Goal: Information Seeking & Learning: Learn about a topic

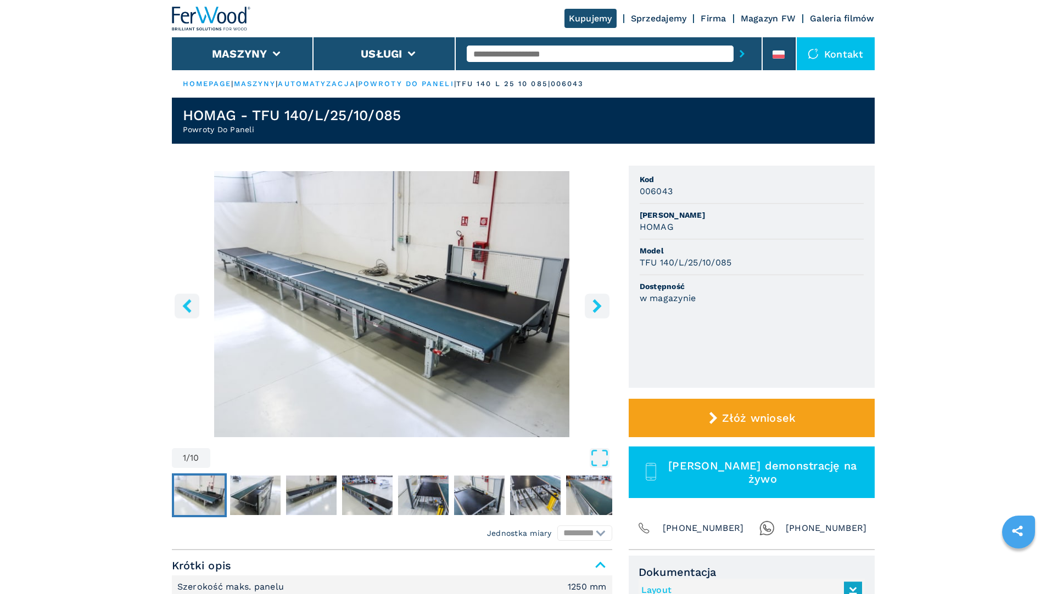
click at [447, 283] on img "Go to Slide 1" at bounding box center [392, 304] width 440 height 266
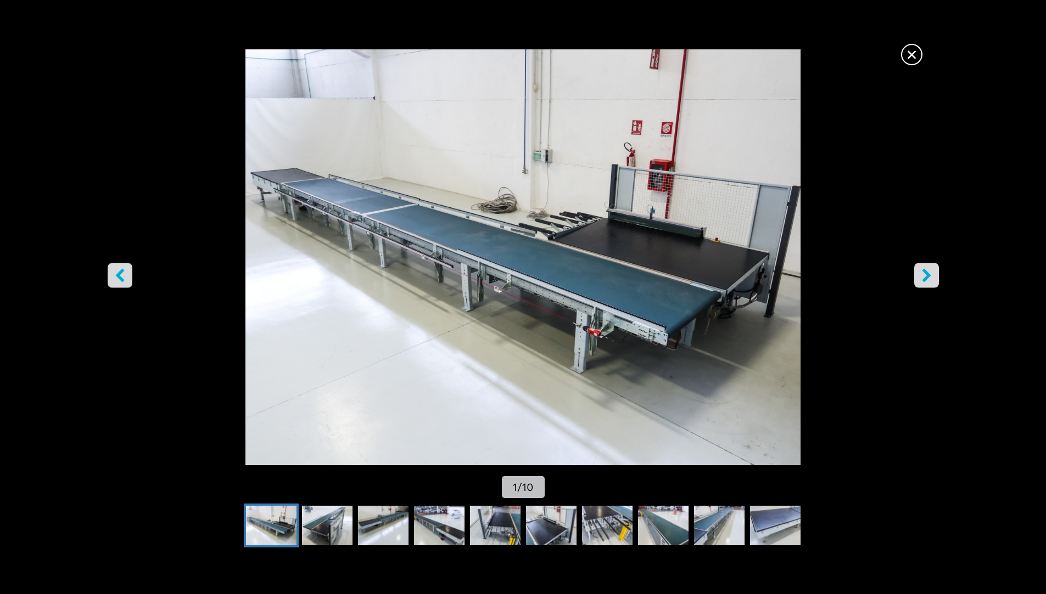
click at [923, 276] on icon "right-button" at bounding box center [926, 275] width 14 height 14
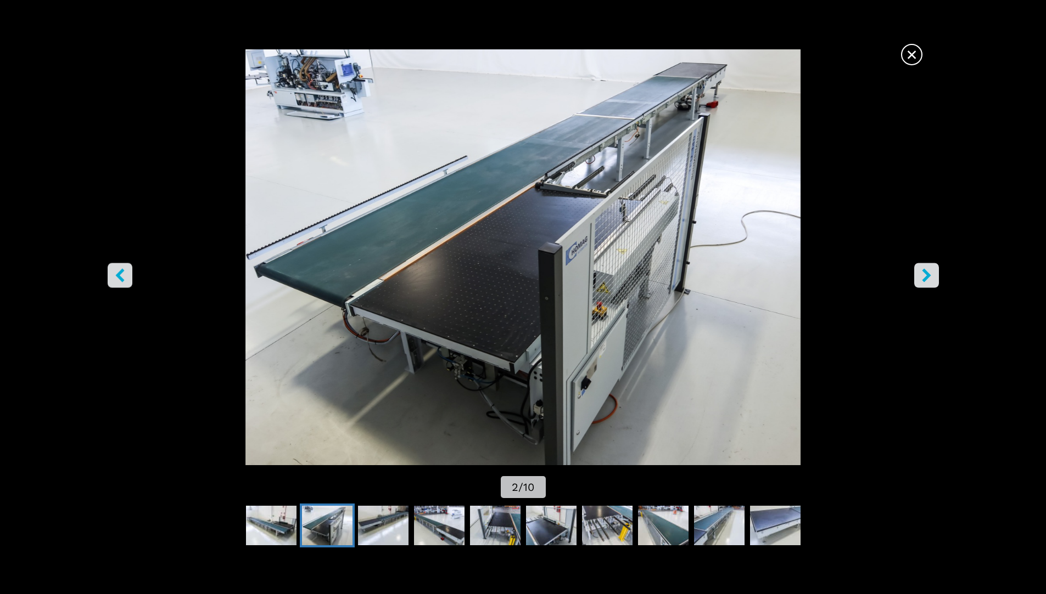
click at [923, 276] on icon "right-button" at bounding box center [926, 275] width 14 height 14
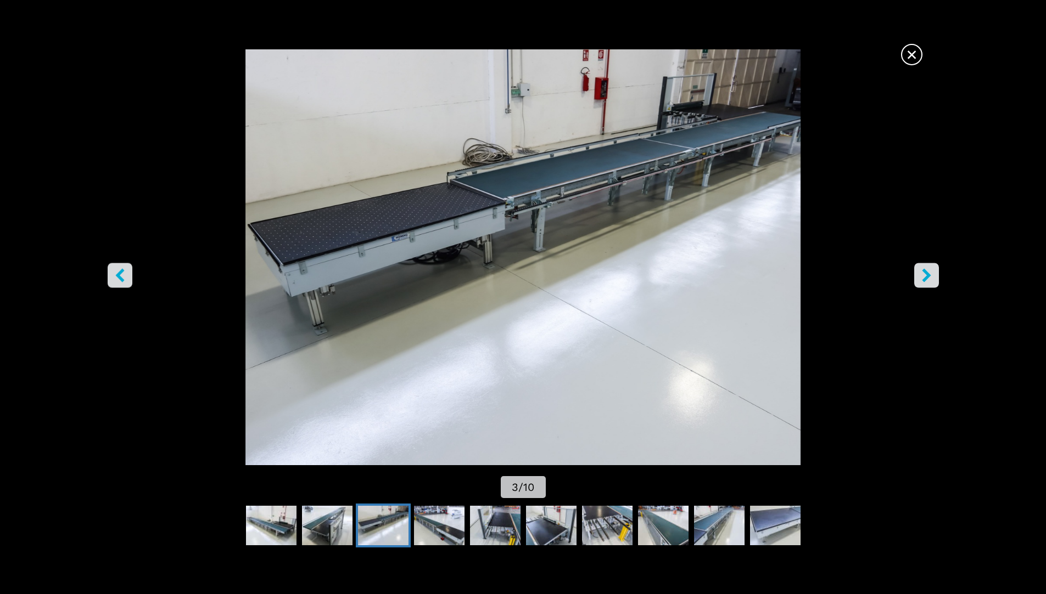
click at [923, 276] on icon "right-button" at bounding box center [926, 275] width 14 height 14
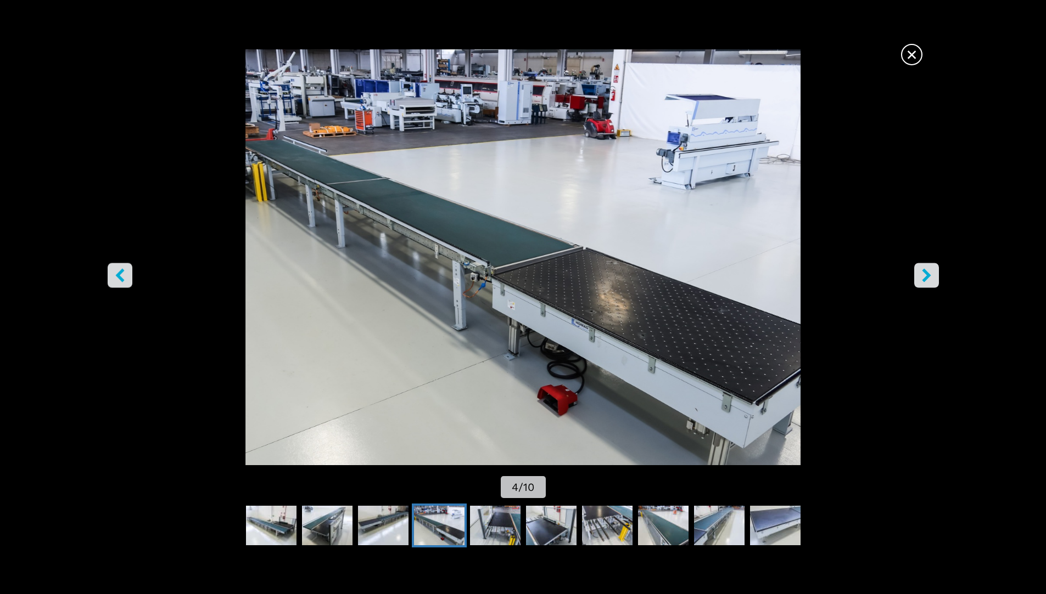
click at [923, 276] on icon "right-button" at bounding box center [926, 275] width 14 height 14
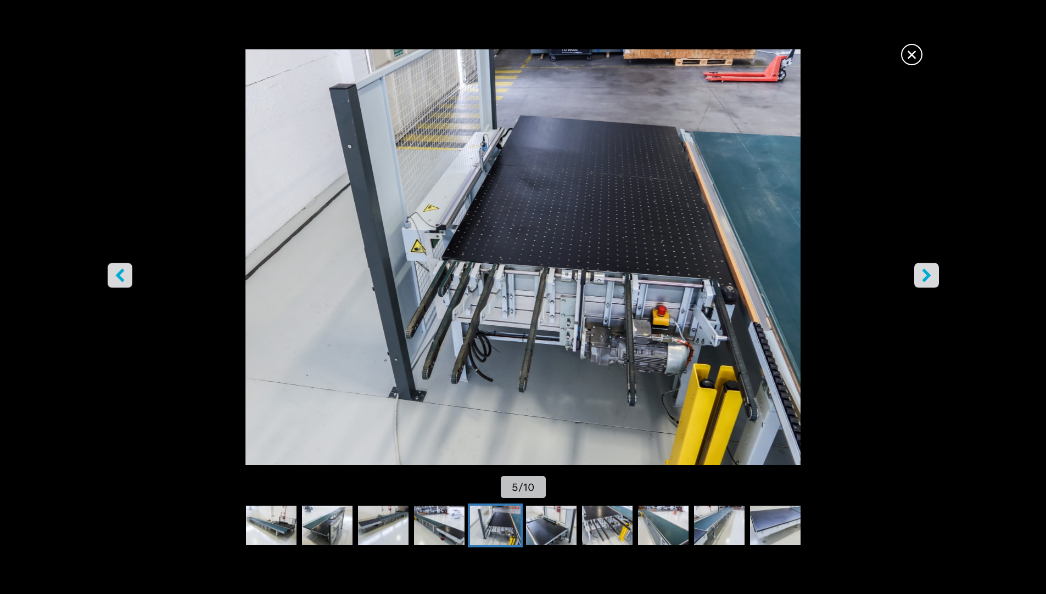
click at [923, 276] on icon "right-button" at bounding box center [926, 275] width 14 height 14
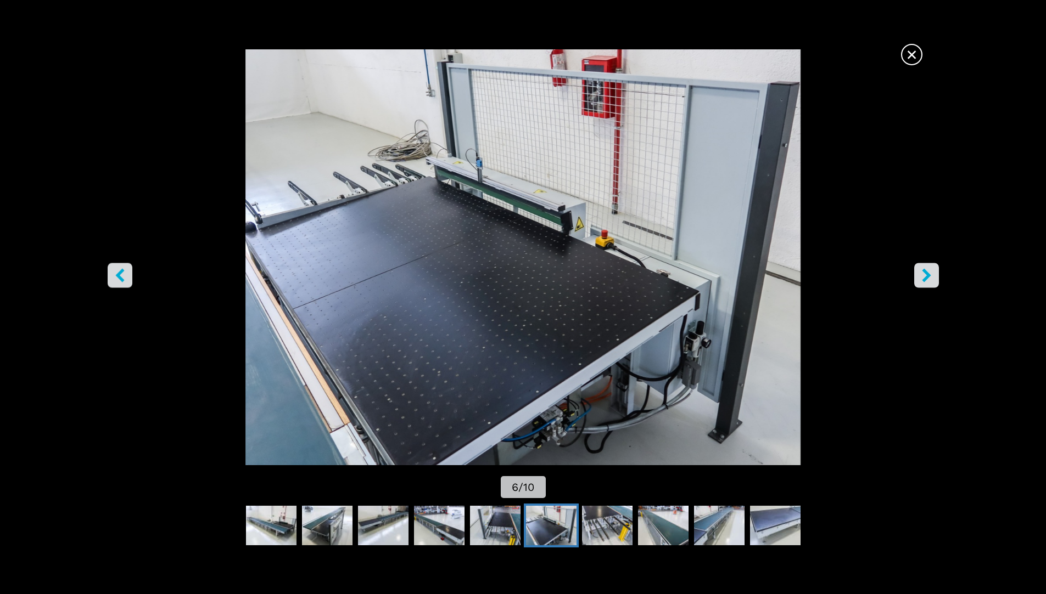
click at [923, 276] on icon "right-button" at bounding box center [926, 275] width 14 height 14
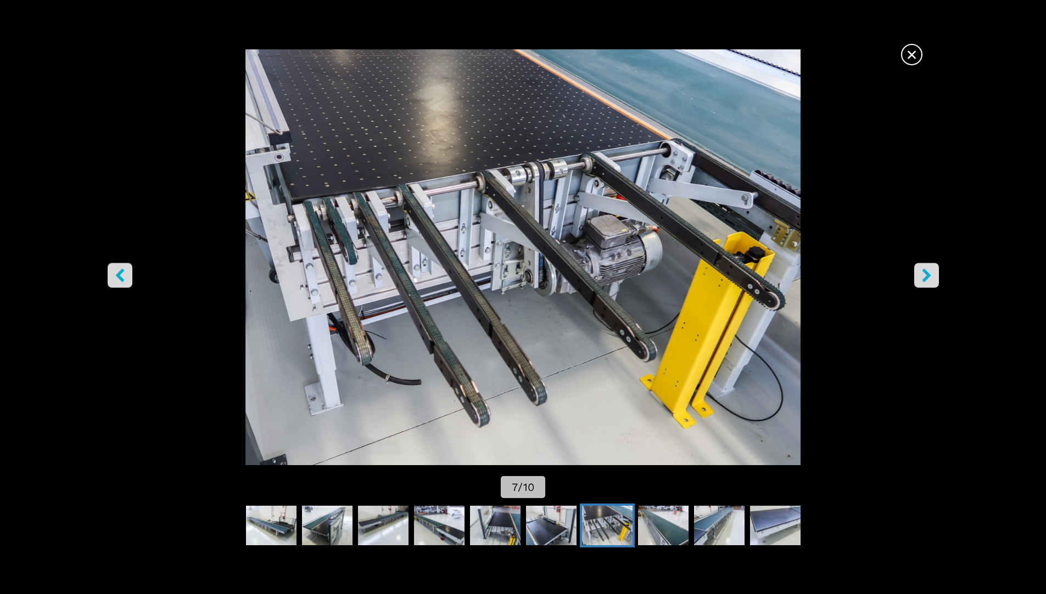
click at [923, 276] on icon "right-button" at bounding box center [926, 275] width 14 height 14
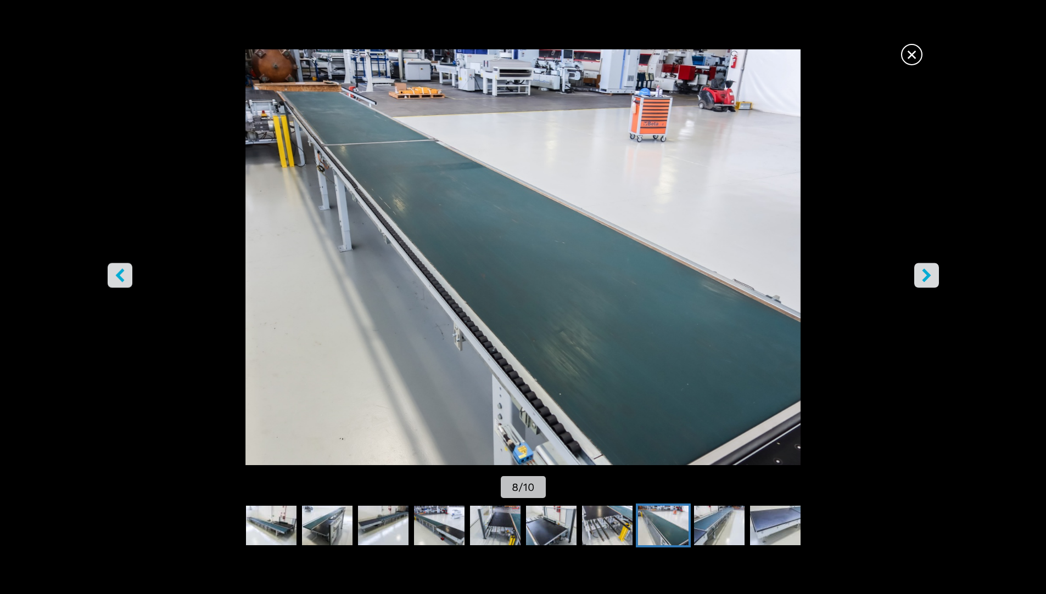
click at [923, 276] on icon "right-button" at bounding box center [926, 275] width 14 height 14
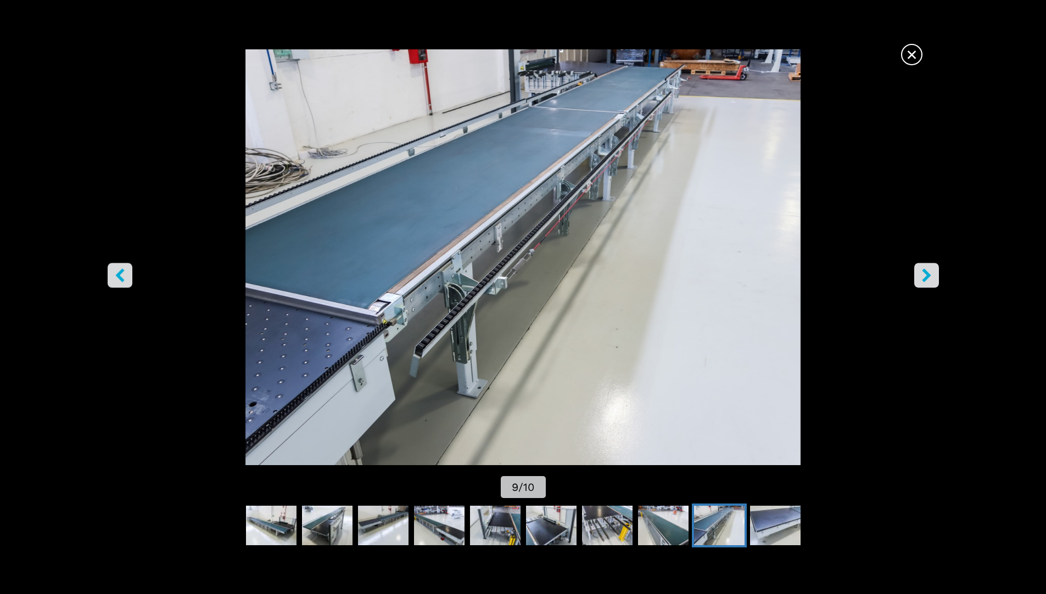
click at [923, 276] on icon "right-button" at bounding box center [926, 275] width 14 height 14
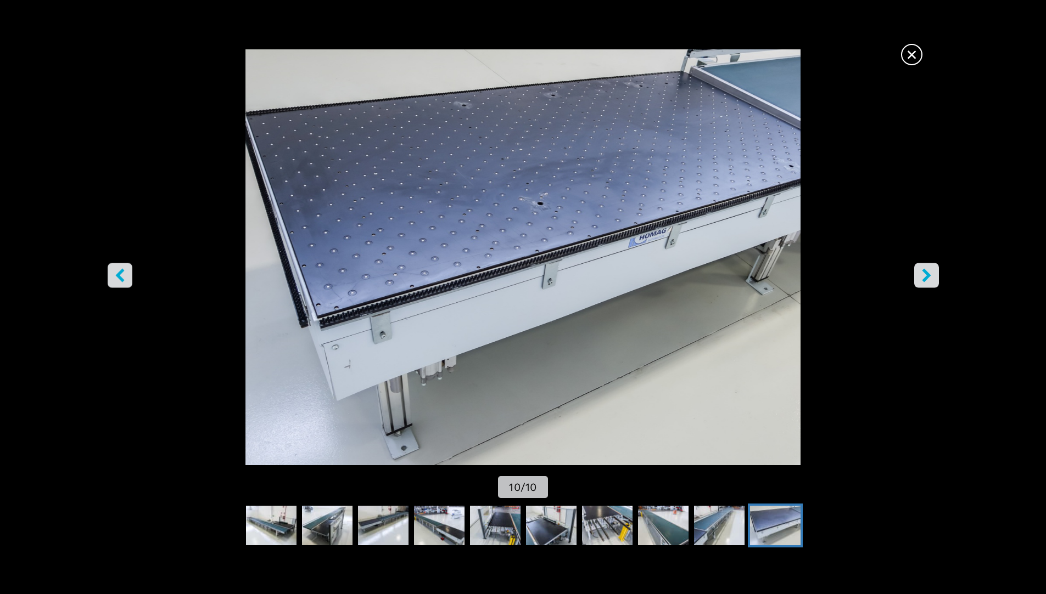
click at [923, 276] on icon "right-button" at bounding box center [926, 275] width 14 height 14
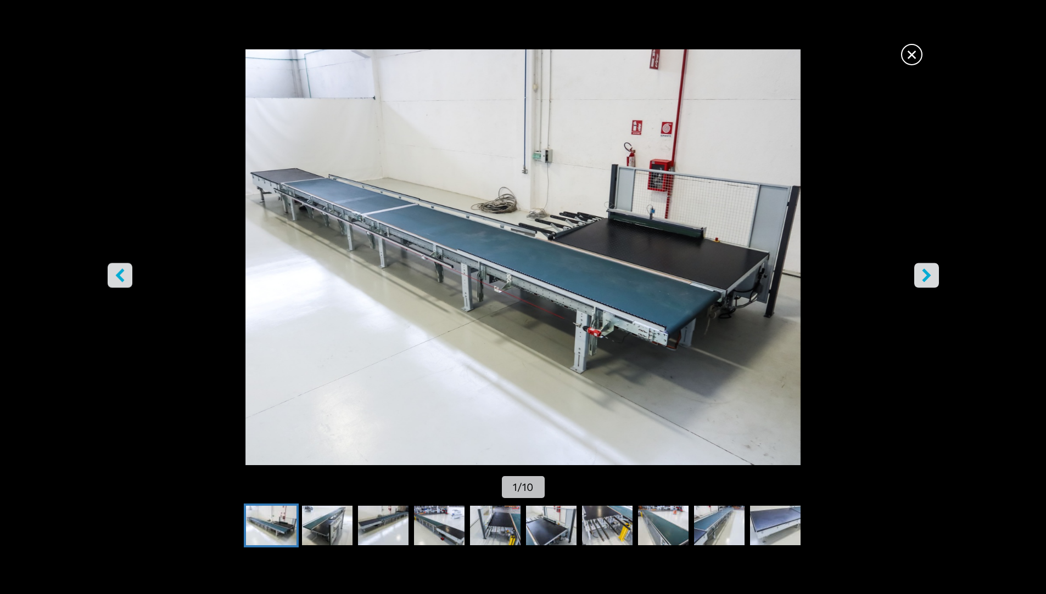
click at [923, 276] on icon "right-button" at bounding box center [926, 275] width 14 height 14
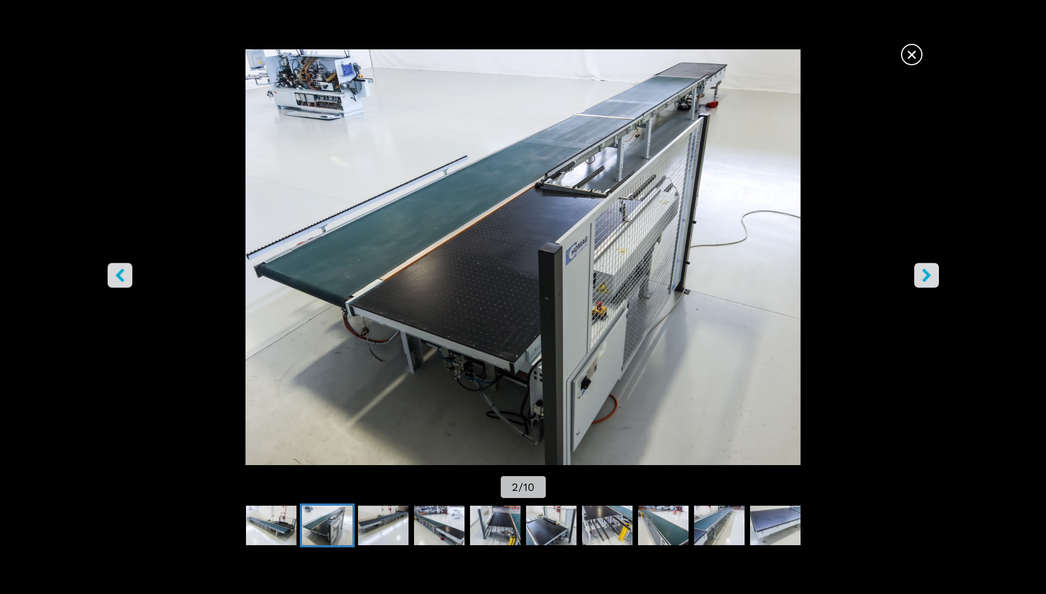
click at [913, 54] on span "×" at bounding box center [911, 52] width 19 height 19
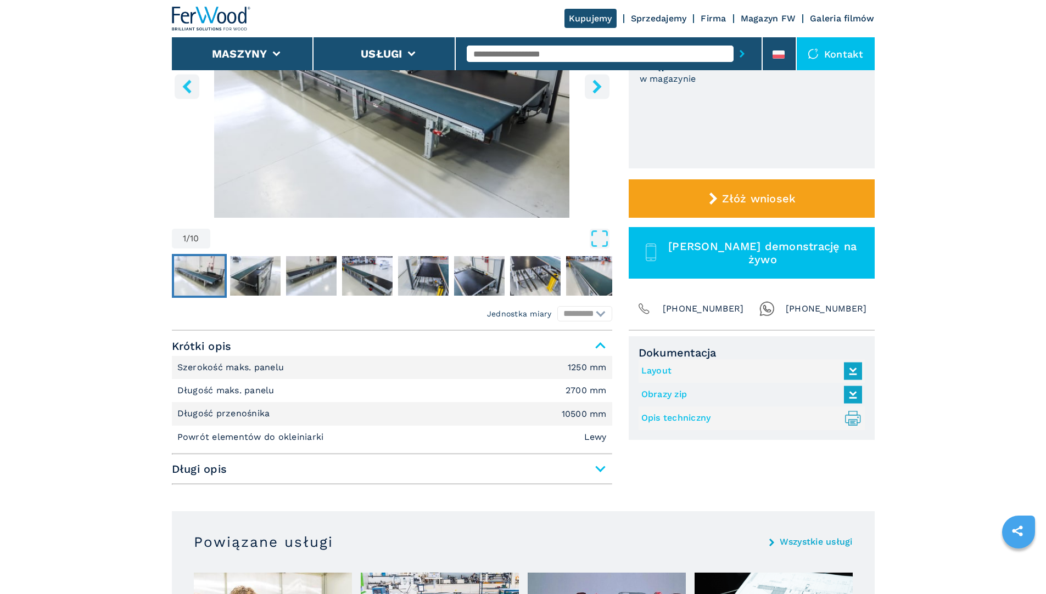
click at [455, 85] on img "Go to Slide 1" at bounding box center [392, 85] width 440 height 266
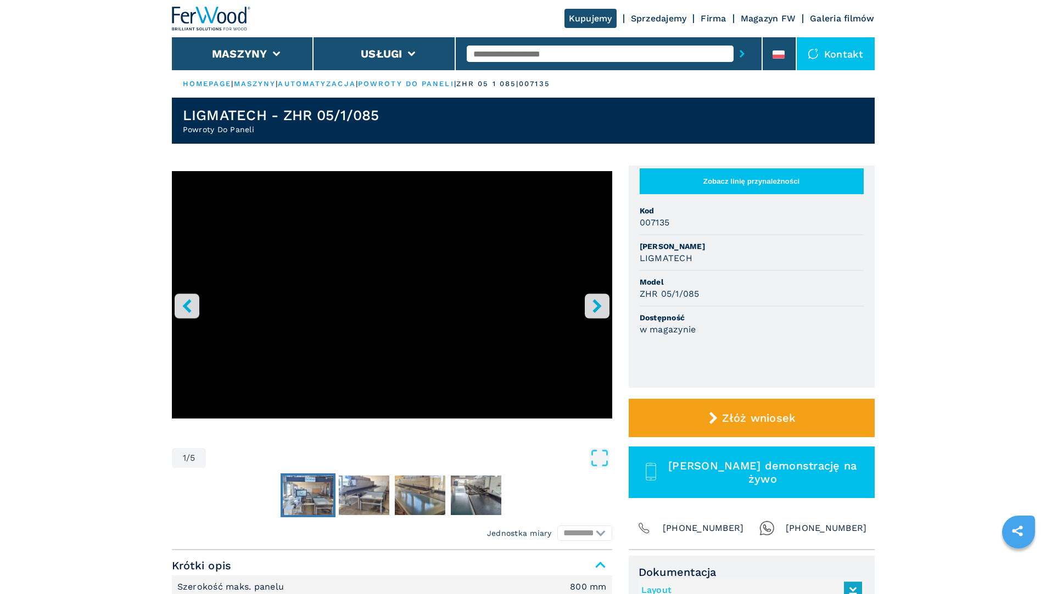
click at [311, 483] on img "Go to Slide 2" at bounding box center [308, 496] width 51 height 40
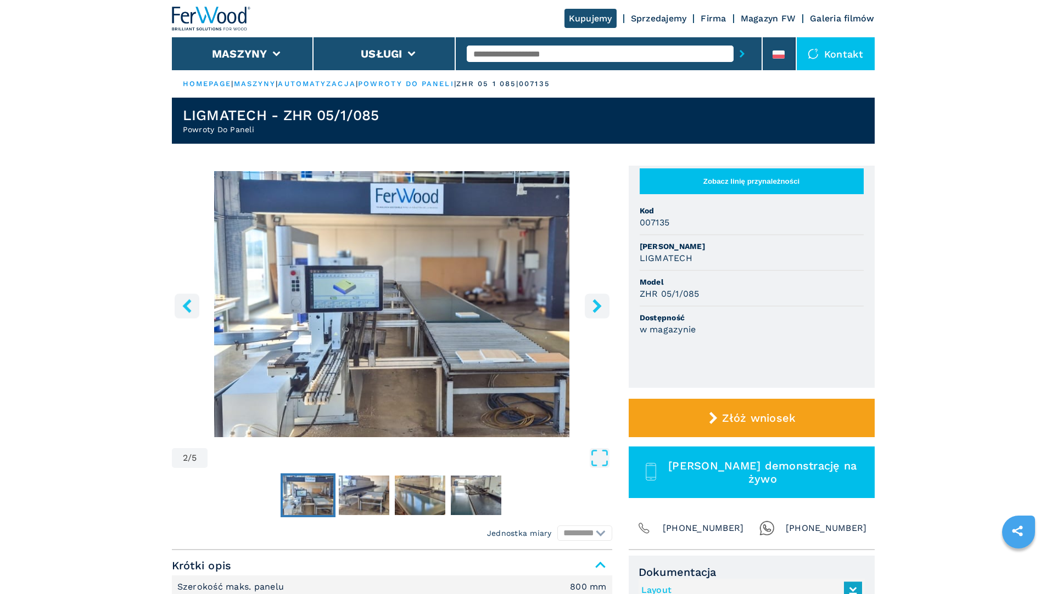
click at [410, 280] on img "Go to Slide 2" at bounding box center [392, 304] width 440 height 266
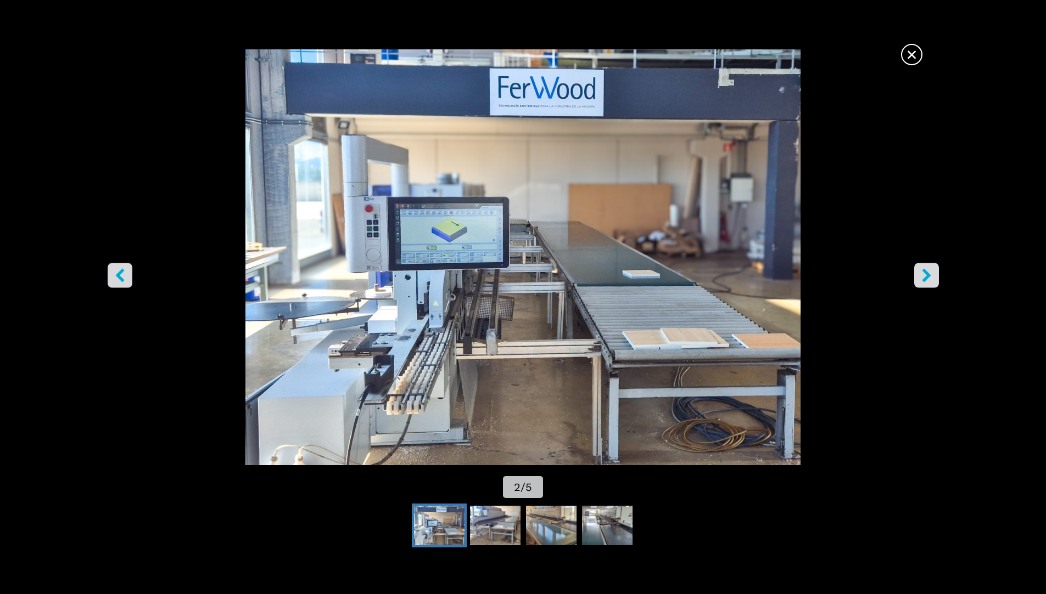
click at [920, 275] on icon "right-button" at bounding box center [926, 275] width 14 height 14
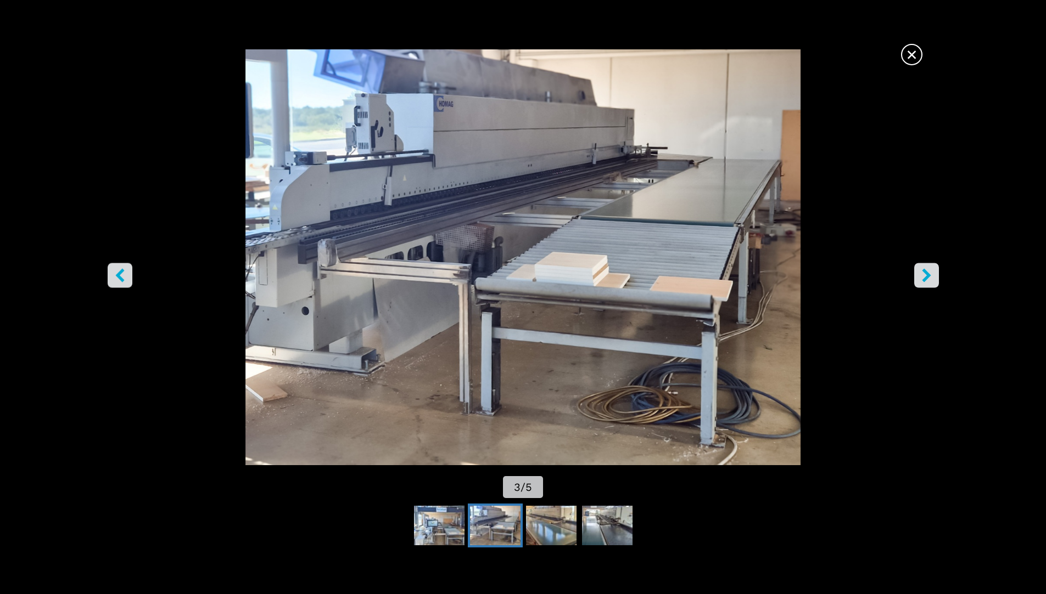
click at [920, 275] on icon "right-button" at bounding box center [926, 275] width 14 height 14
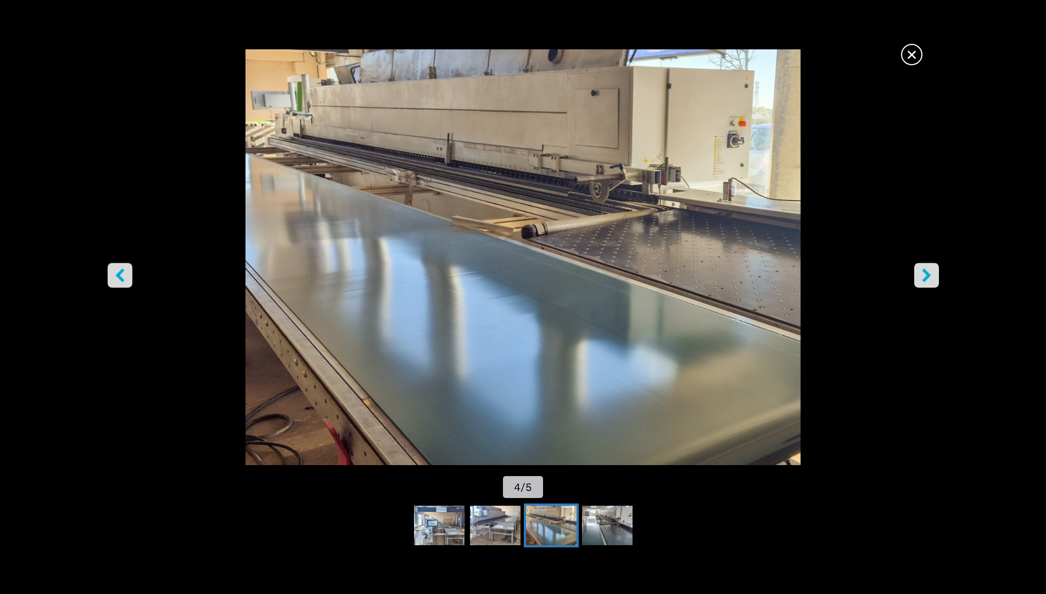
click at [920, 275] on icon "right-button" at bounding box center [926, 275] width 14 height 14
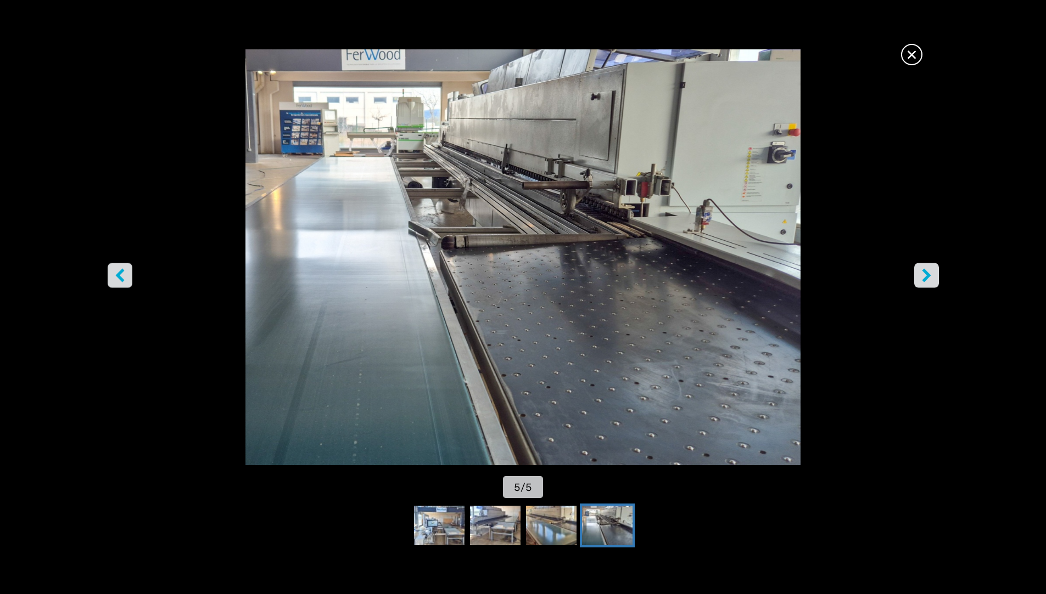
click at [920, 275] on icon "right-button" at bounding box center [926, 275] width 14 height 14
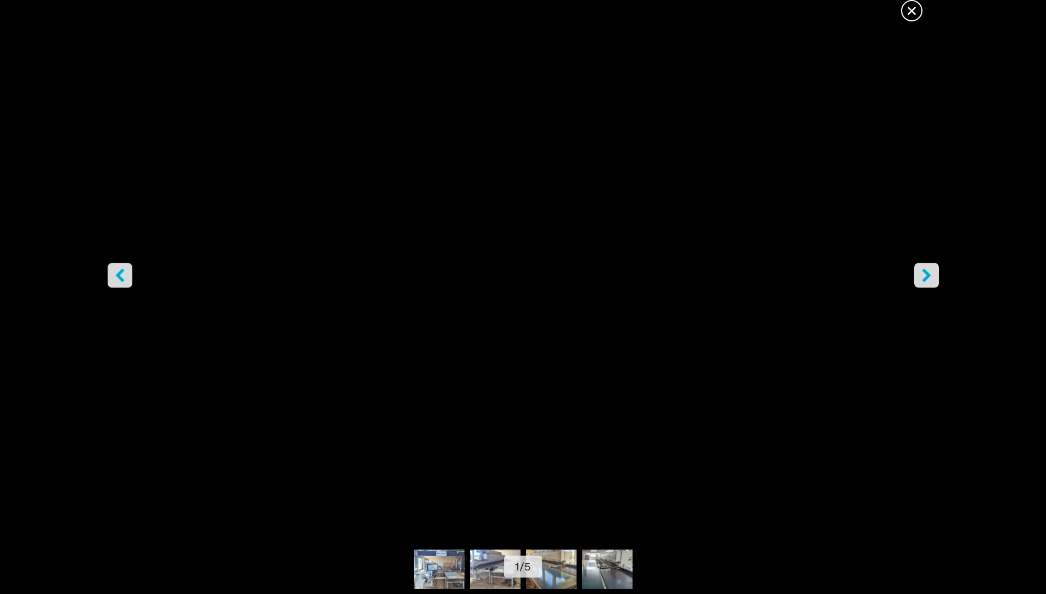
click at [920, 275] on icon "right-button" at bounding box center [926, 275] width 14 height 14
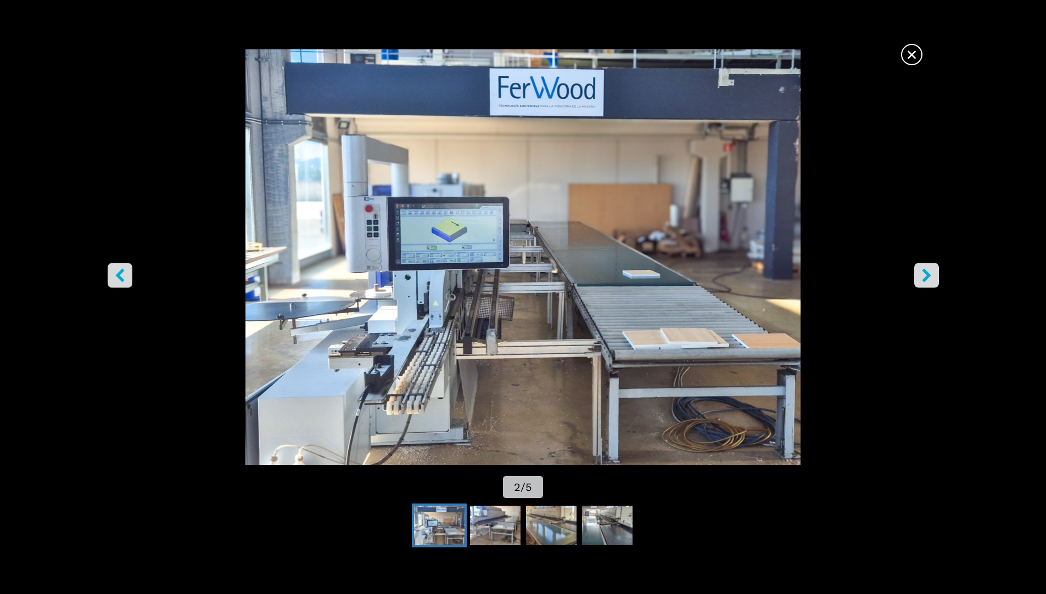
click at [920, 275] on icon "right-button" at bounding box center [926, 275] width 14 height 14
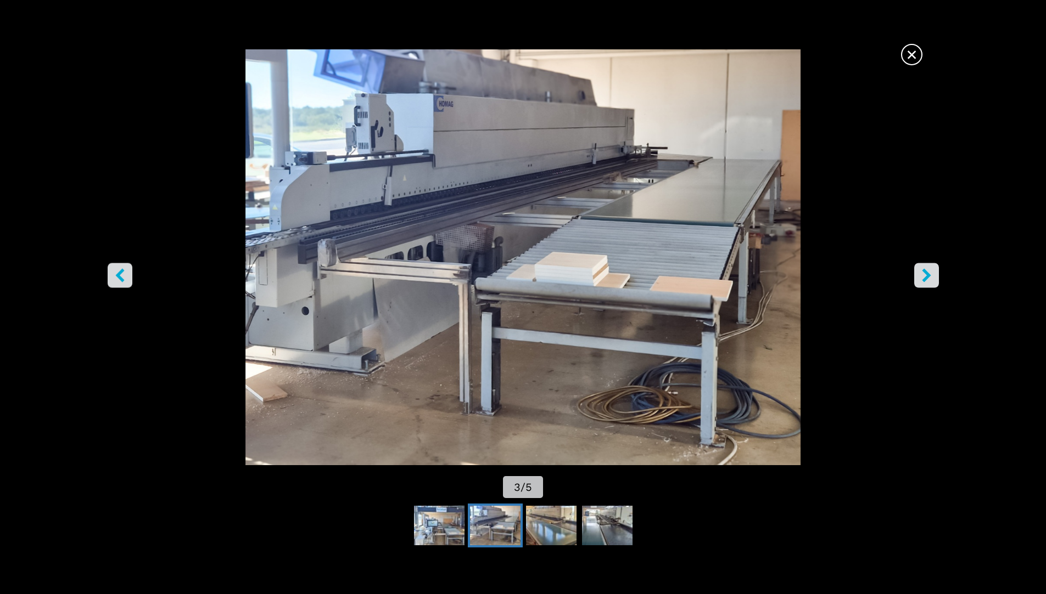
click at [920, 275] on icon "right-button" at bounding box center [926, 275] width 14 height 14
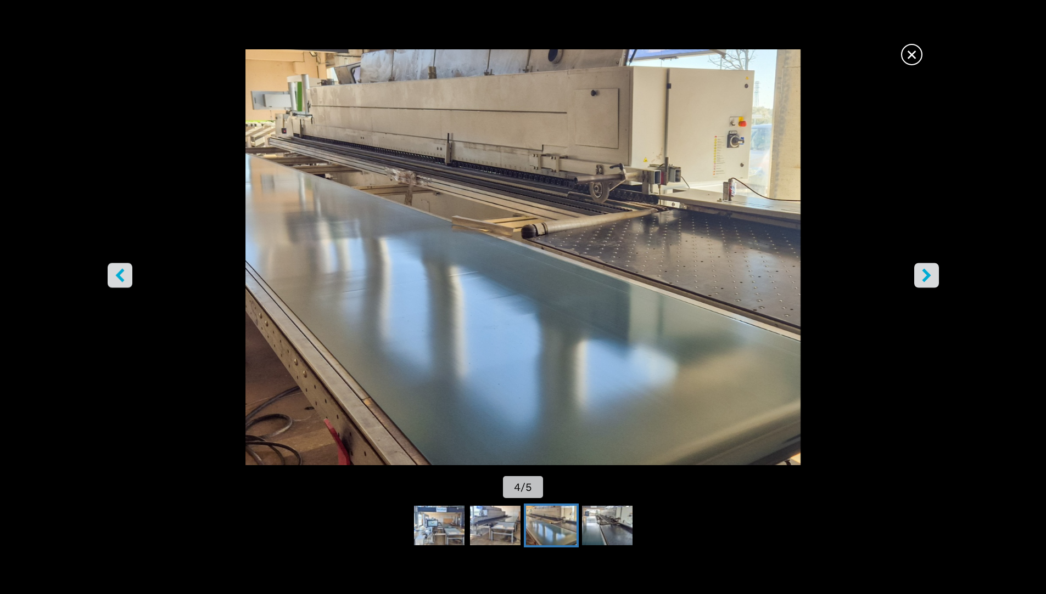
click at [920, 275] on icon "right-button" at bounding box center [926, 275] width 14 height 14
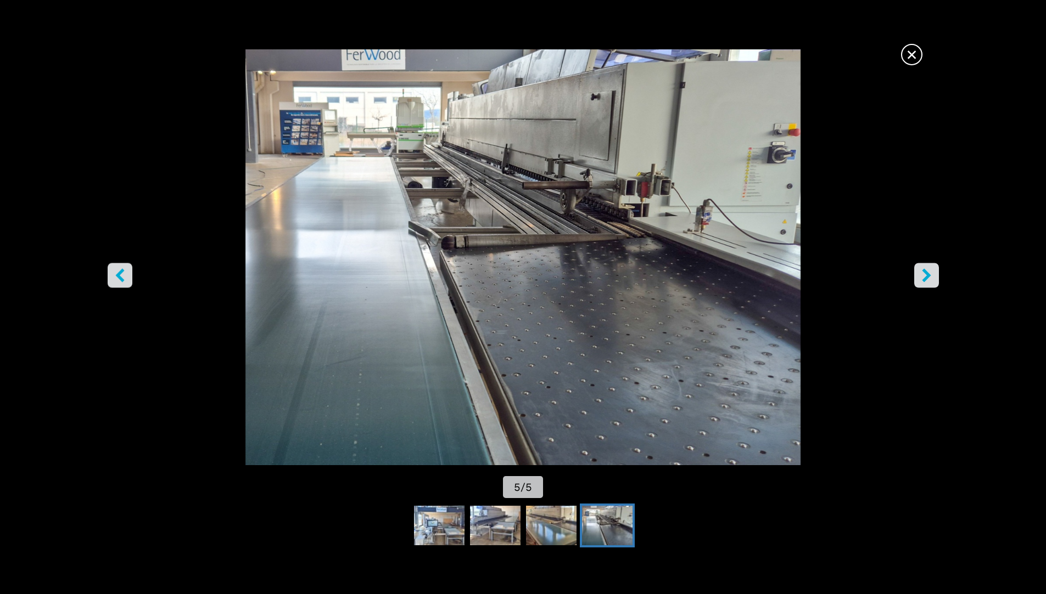
click at [926, 274] on icon "right-button" at bounding box center [926, 275] width 9 height 14
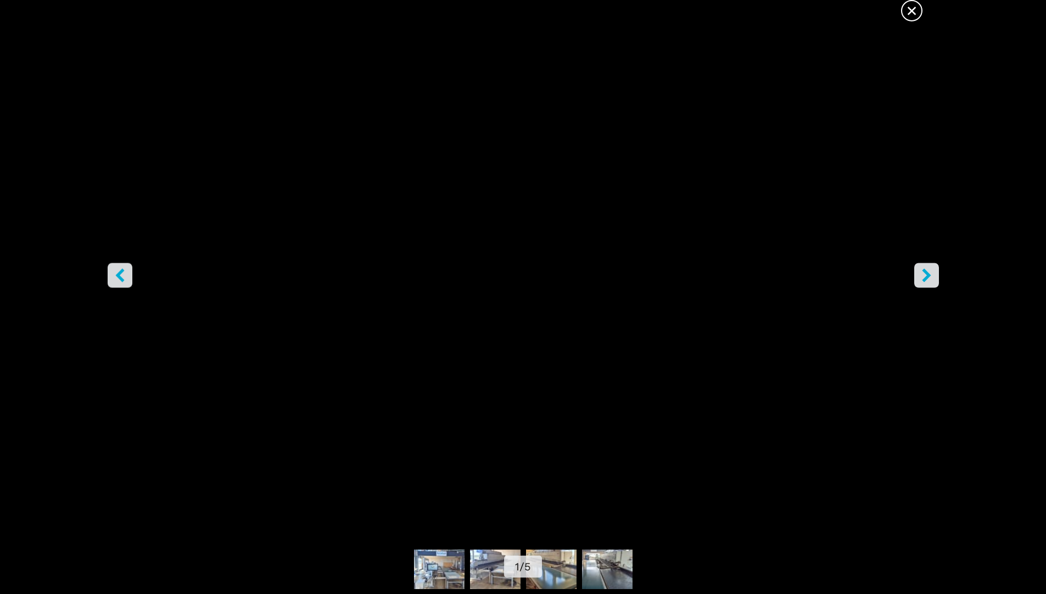
click at [926, 274] on icon "right-button" at bounding box center [926, 275] width 9 height 14
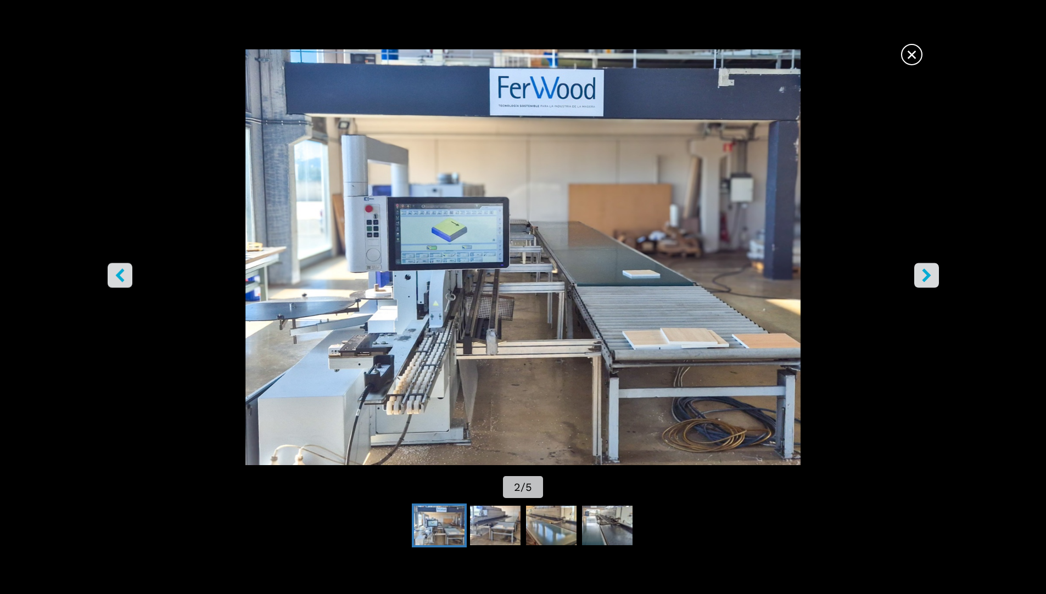
click at [910, 54] on span "×" at bounding box center [911, 52] width 19 height 19
